Goal: Information Seeking & Learning: Learn about a topic

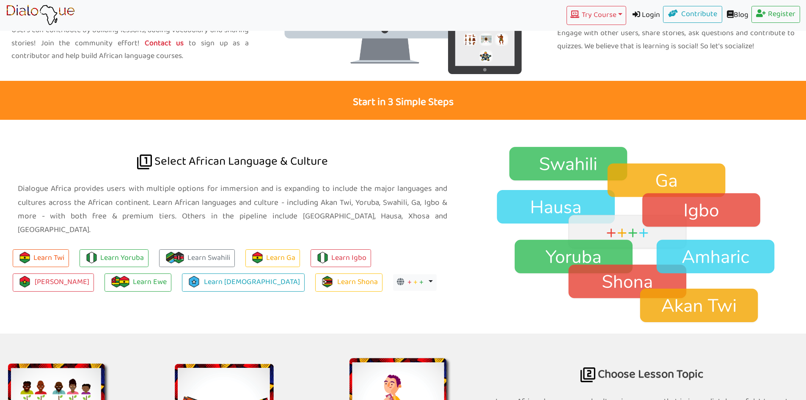
scroll to position [550, 0]
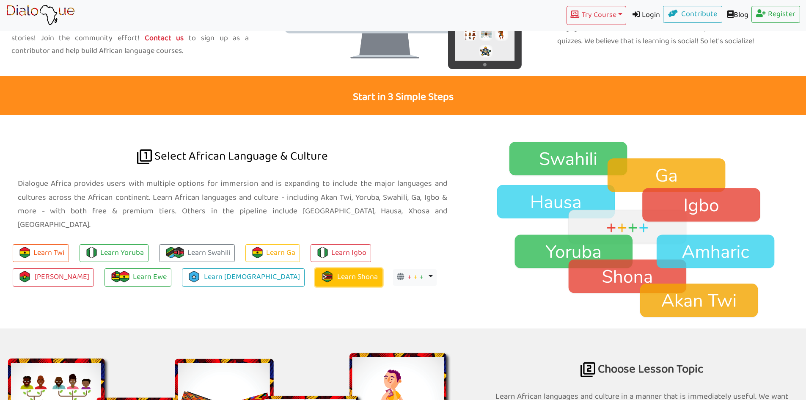
click at [322, 271] on img at bounding box center [327, 276] width 11 height 11
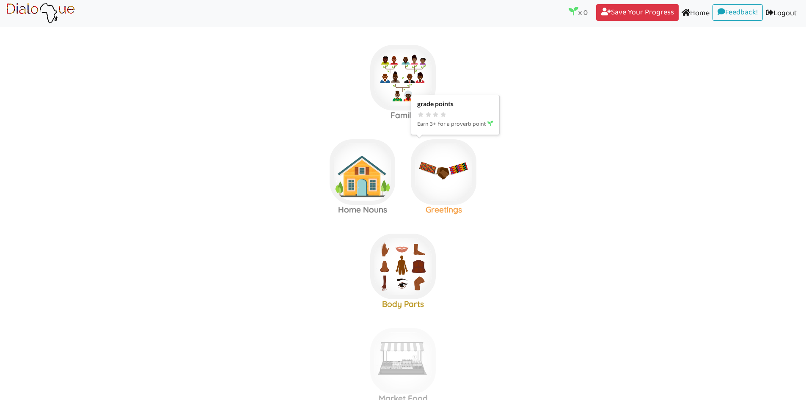
click at [438, 175] on img at bounding box center [444, 172] width 66 height 66
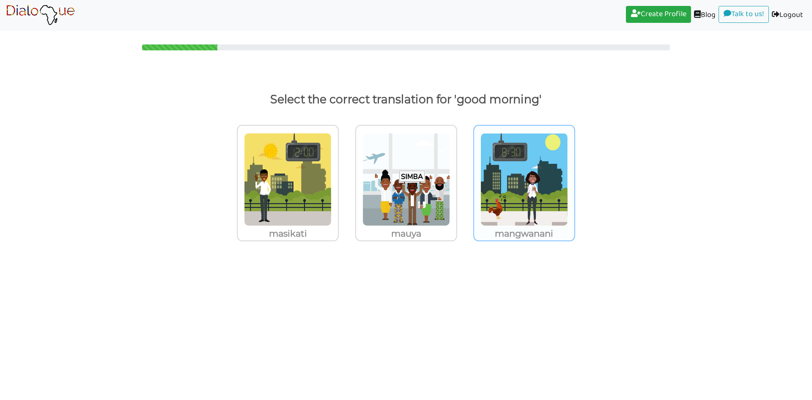
click at [531, 233] on p "mangwanani" at bounding box center [524, 233] width 100 height 15
click at [575, 177] on input "mangwanani" at bounding box center [578, 174] width 6 height 6
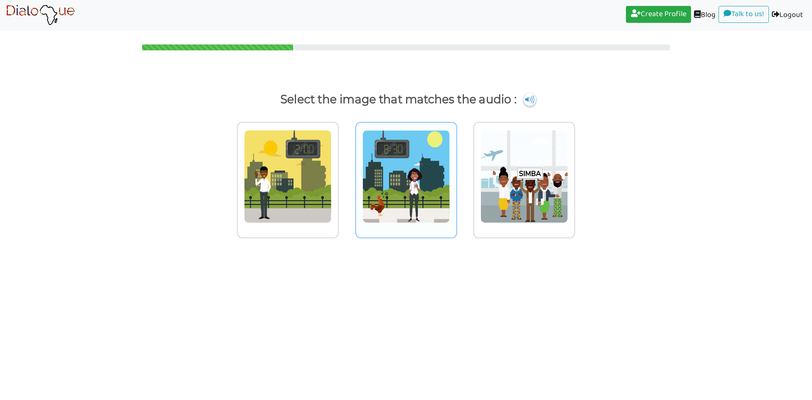
click at [412, 228] on div at bounding box center [406, 180] width 102 height 116
click at [457, 174] on input "radio" at bounding box center [460, 171] width 6 height 6
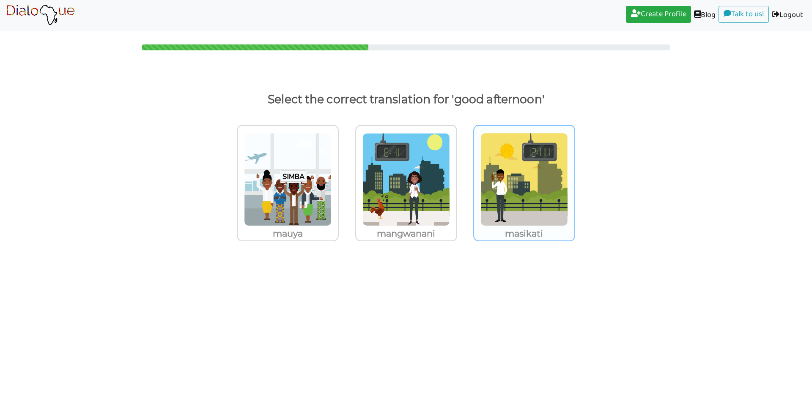
click at [512, 237] on p "masikati" at bounding box center [524, 233] width 100 height 15
click at [575, 177] on input "masikati" at bounding box center [578, 174] width 6 height 6
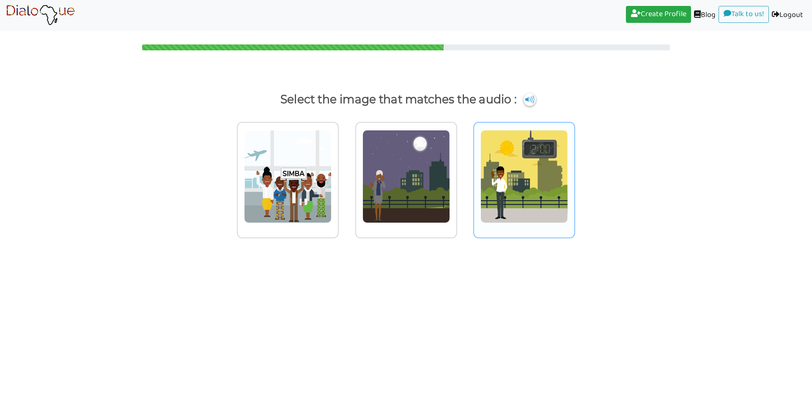
click at [519, 232] on div at bounding box center [524, 180] width 102 height 116
click at [575, 174] on input "radio" at bounding box center [578, 171] width 6 height 6
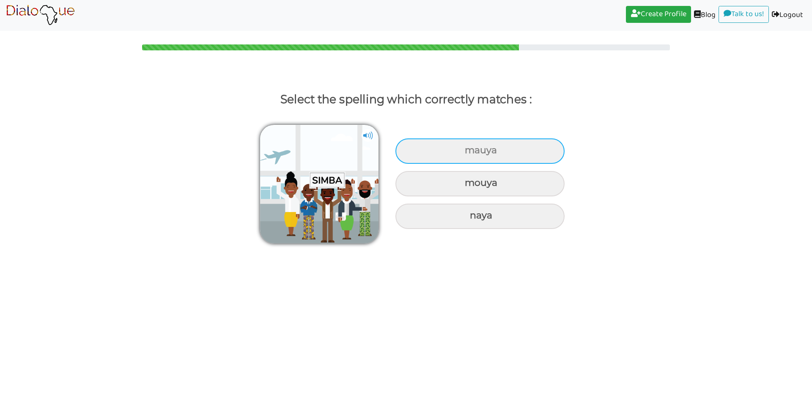
click at [482, 156] on div "mauya" at bounding box center [480, 150] width 169 height 25
click at [469, 153] on input "mauya" at bounding box center [466, 151] width 6 height 6
radio input "true"
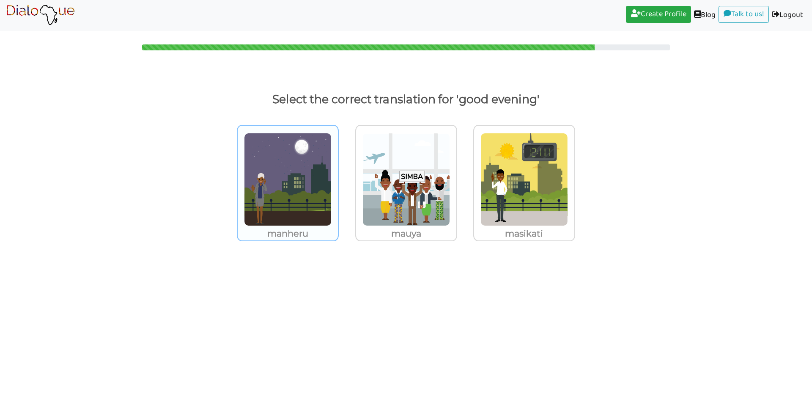
click at [286, 220] on img at bounding box center [288, 179] width 88 height 93
click at [338, 177] on input "manheru" at bounding box center [341, 174] width 6 height 6
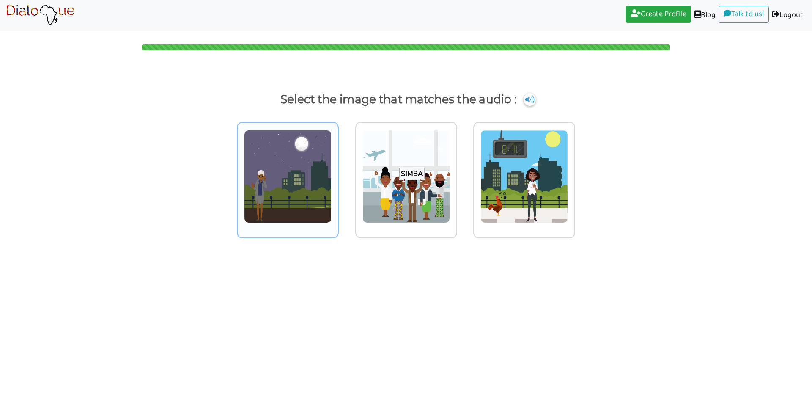
click at [295, 205] on img at bounding box center [288, 176] width 88 height 93
click at [338, 174] on input "radio" at bounding box center [341, 171] width 6 height 6
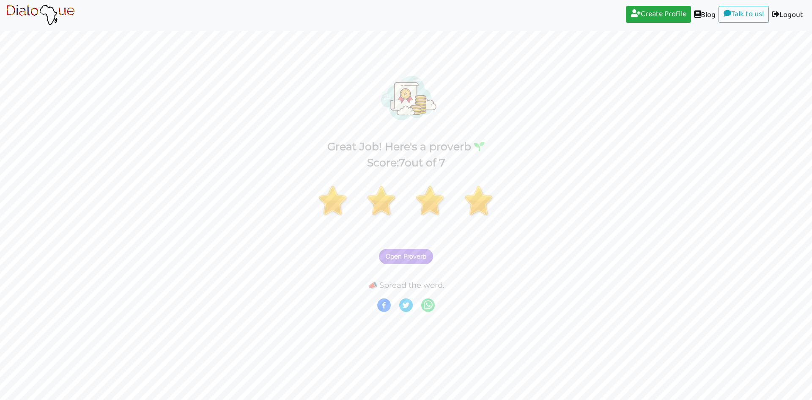
click at [411, 260] on span "Open Proverb" at bounding box center [406, 257] width 41 height 8
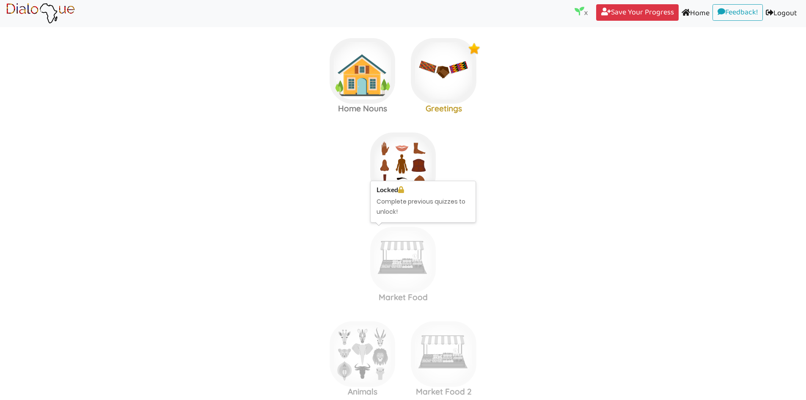
scroll to position [116, 0]
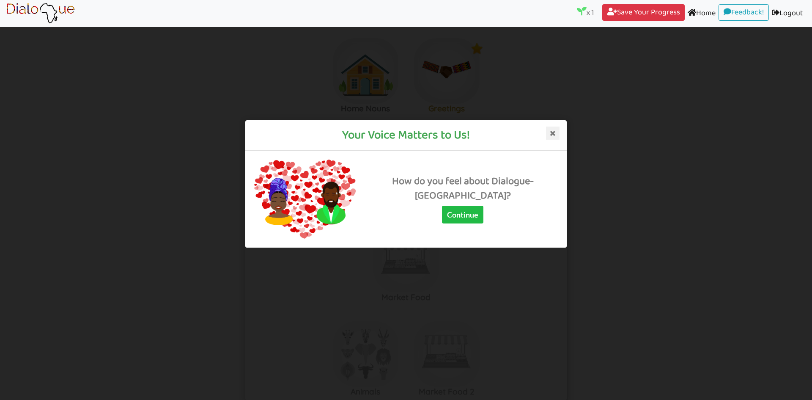
click at [556, 128] on icon at bounding box center [553, 133] width 14 height 14
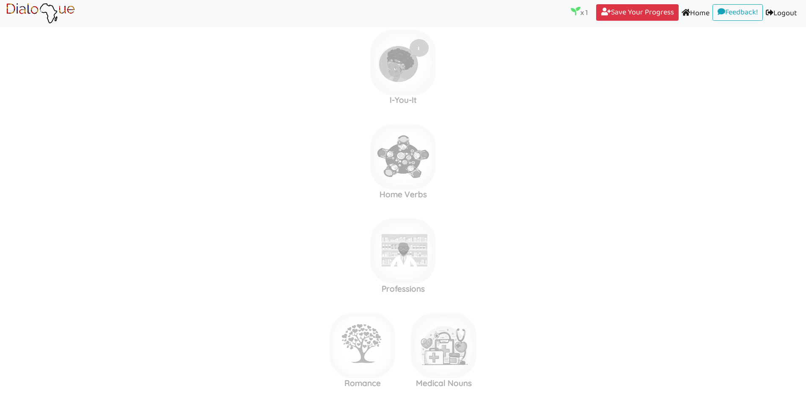
scroll to position [624, 0]
